Goal: Task Accomplishment & Management: Manage account settings

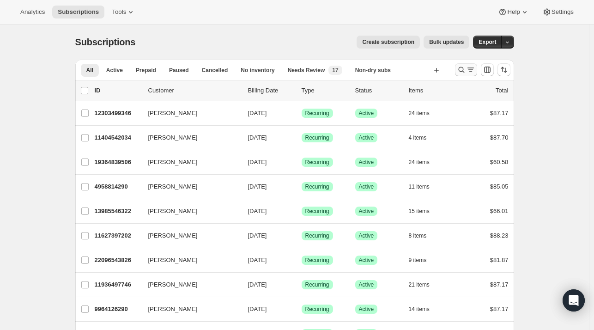
click at [464, 71] on icon "Search and filter results" at bounding box center [461, 69] width 9 height 9
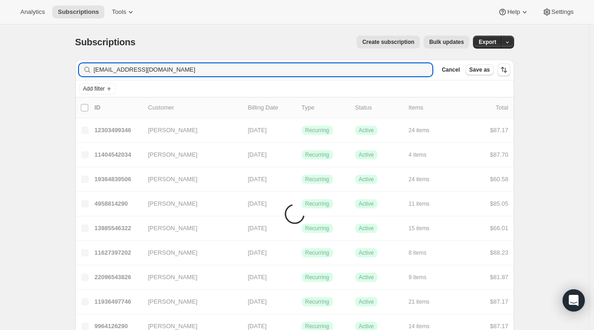
type input "[EMAIL_ADDRESS][DOMAIN_NAME]"
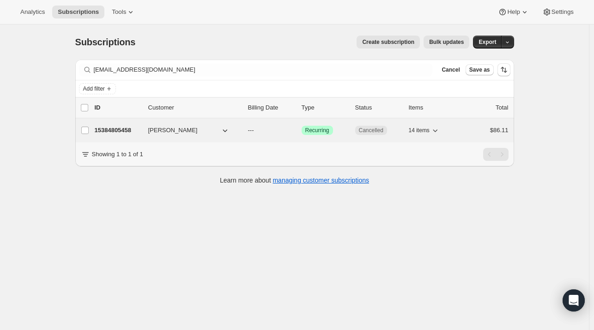
click at [126, 127] on p "15384805458" at bounding box center [118, 130] width 46 height 9
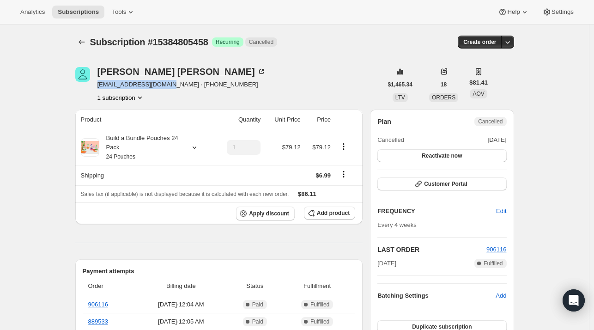
drag, startPoint x: 168, startPoint y: 85, endPoint x: 98, endPoint y: 84, distance: 70.3
click at [98, 84] on div "[PERSON_NAME] [EMAIL_ADDRESS][DOMAIN_NAME] · [PHONE_NUMBER] 1 subscription" at bounding box center [228, 84] width 307 height 35
copy span "[EMAIL_ADDRESS][DOMAIN_NAME]"
